Goal: Find specific page/section: Find specific page/section

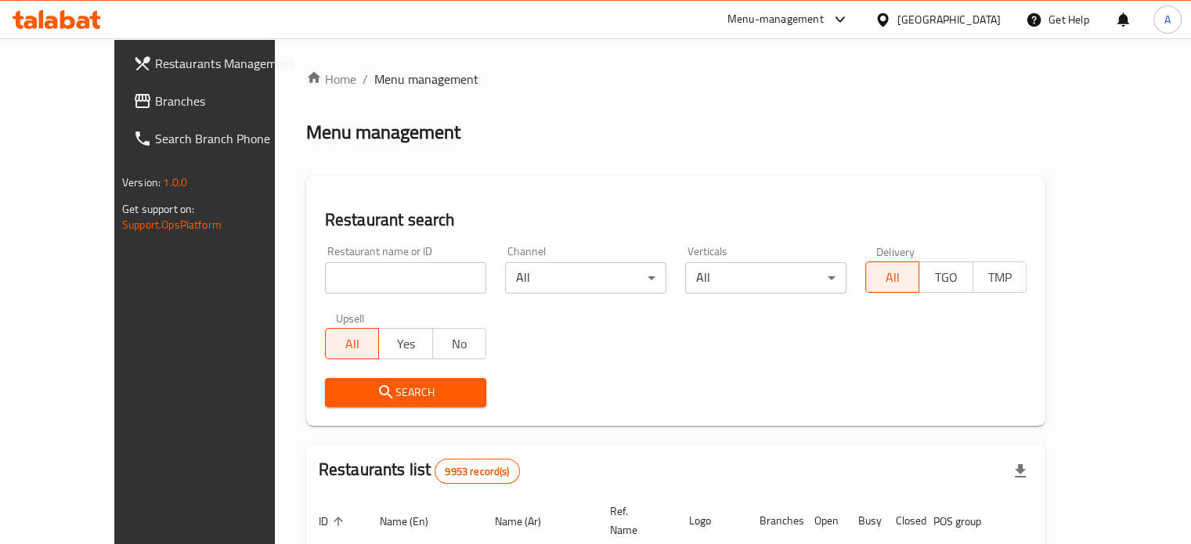
click at [354, 279] on div "Home / Menu management Menu management Restaurant search Restaurant name or ID …" at bounding box center [675, 523] width 739 height 907
click at [354, 276] on input "search" at bounding box center [405, 277] width 161 height 31
type input "wokdojo"
click button "Search" at bounding box center [405, 392] width 161 height 29
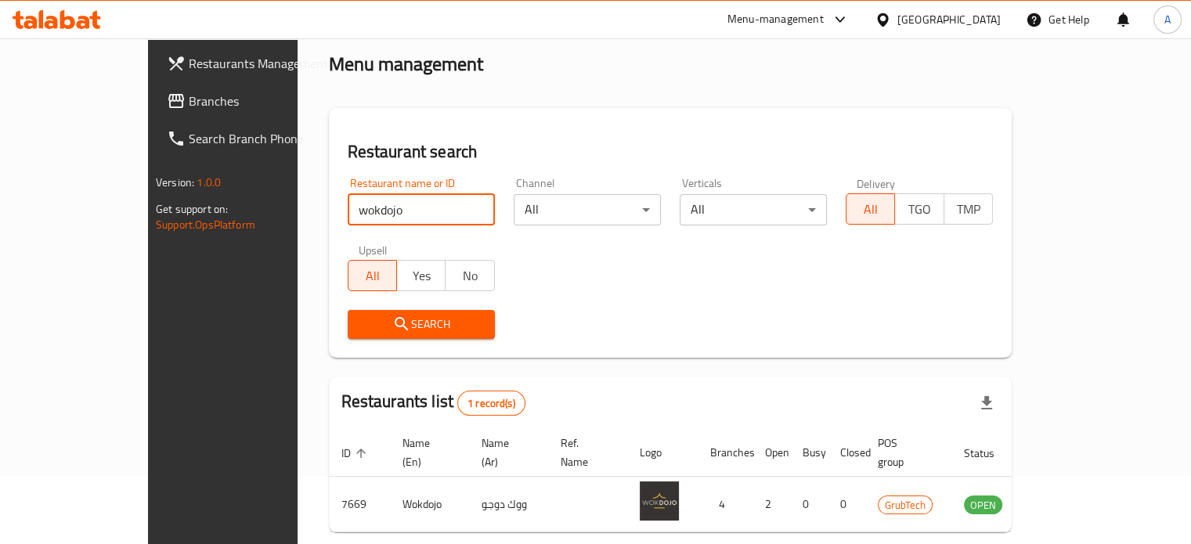
scroll to position [122, 0]
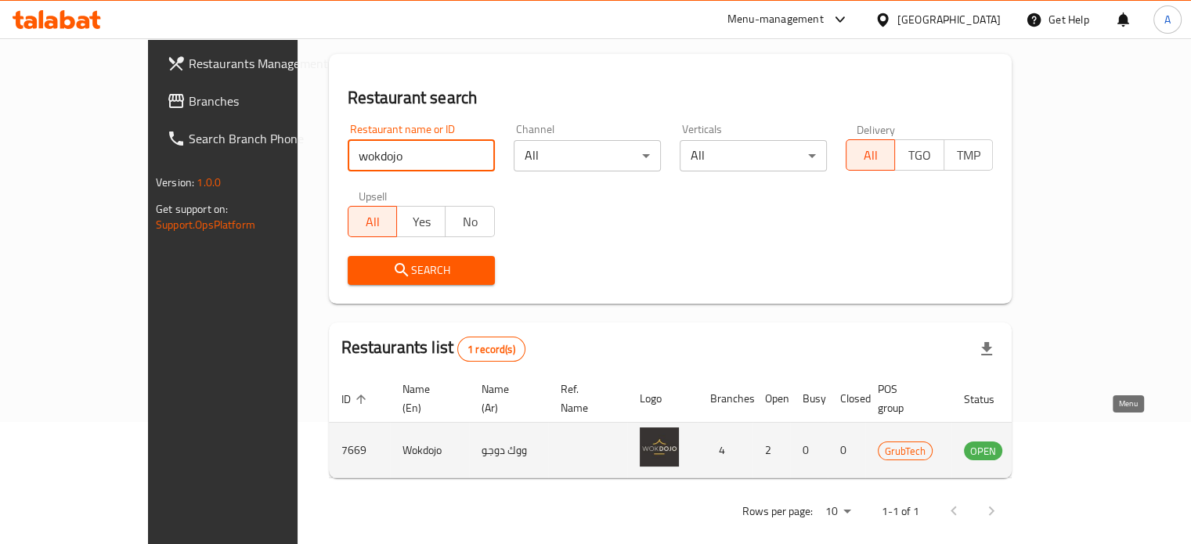
click at [1061, 448] on icon "enhanced table" at bounding box center [1058, 451] width 5 height 6
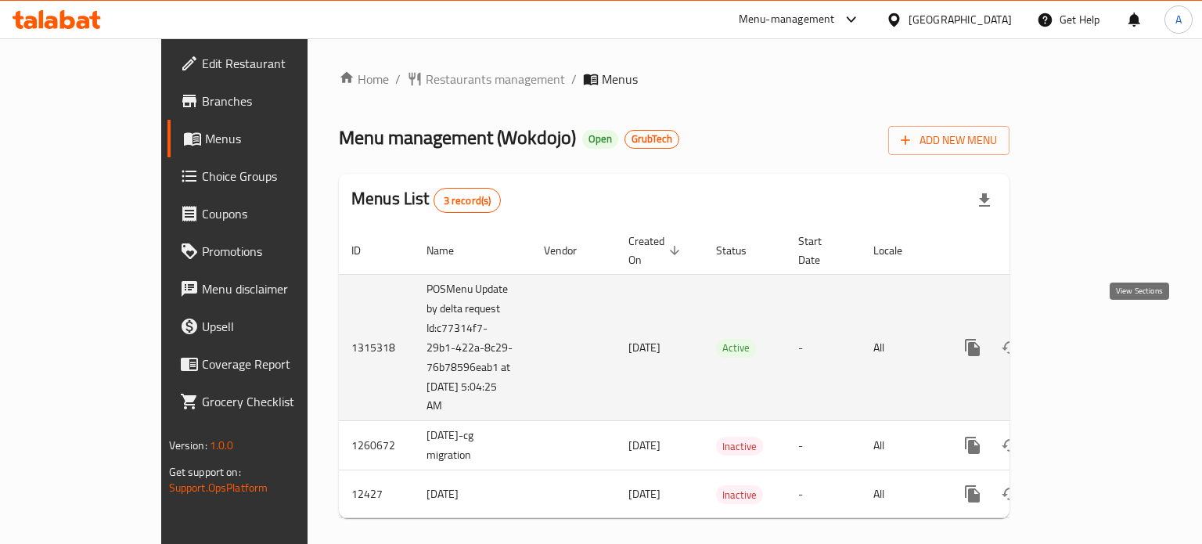
click at [1095, 338] on icon "enhanced table" at bounding box center [1085, 347] width 19 height 19
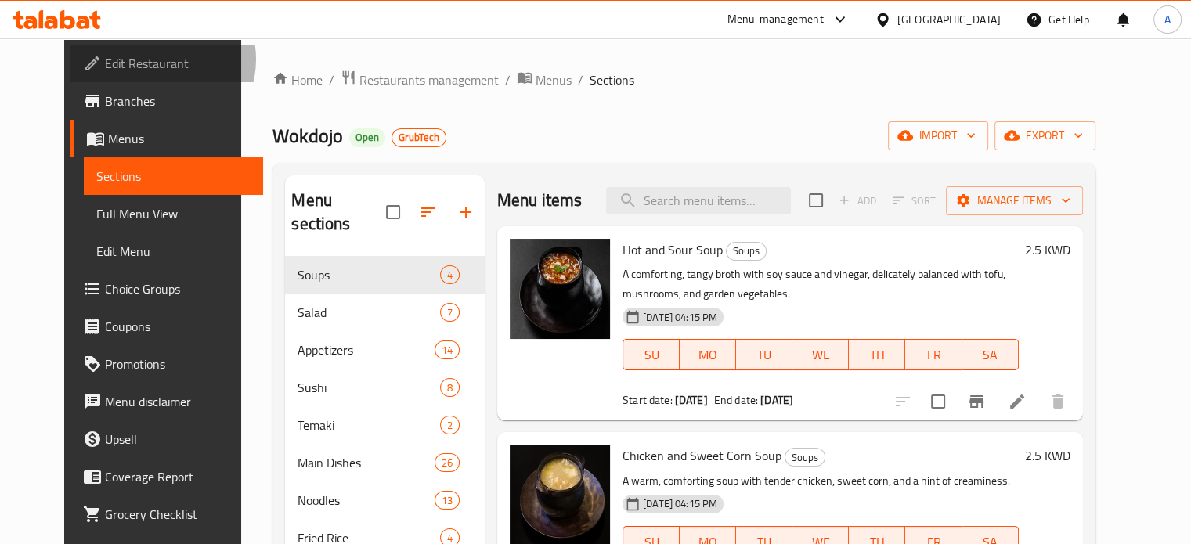
click at [105, 59] on span "Edit Restaurant" at bounding box center [178, 63] width 146 height 19
